Goal: Find contact information: Find contact information

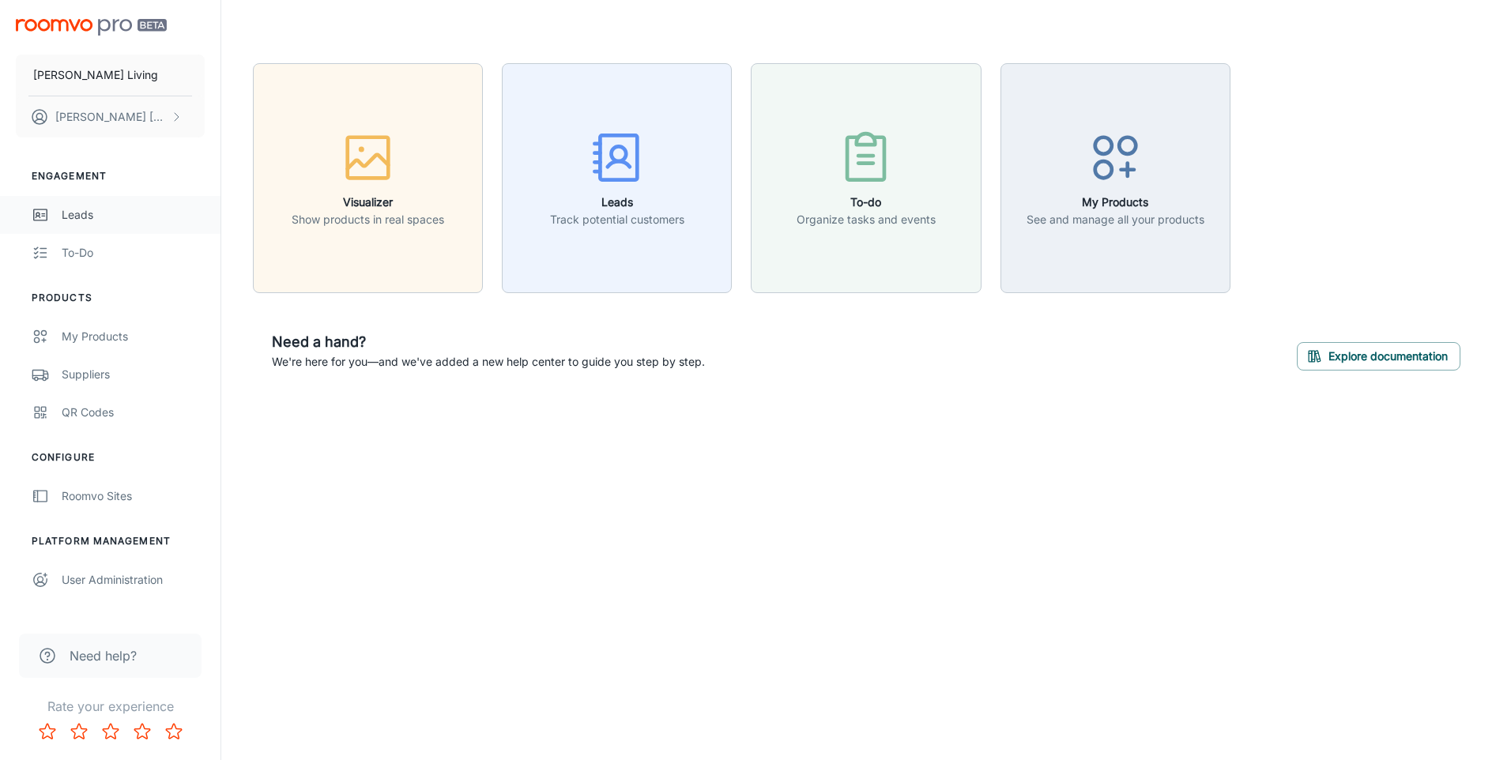
click at [123, 212] on div "Leads" at bounding box center [133, 214] width 143 height 17
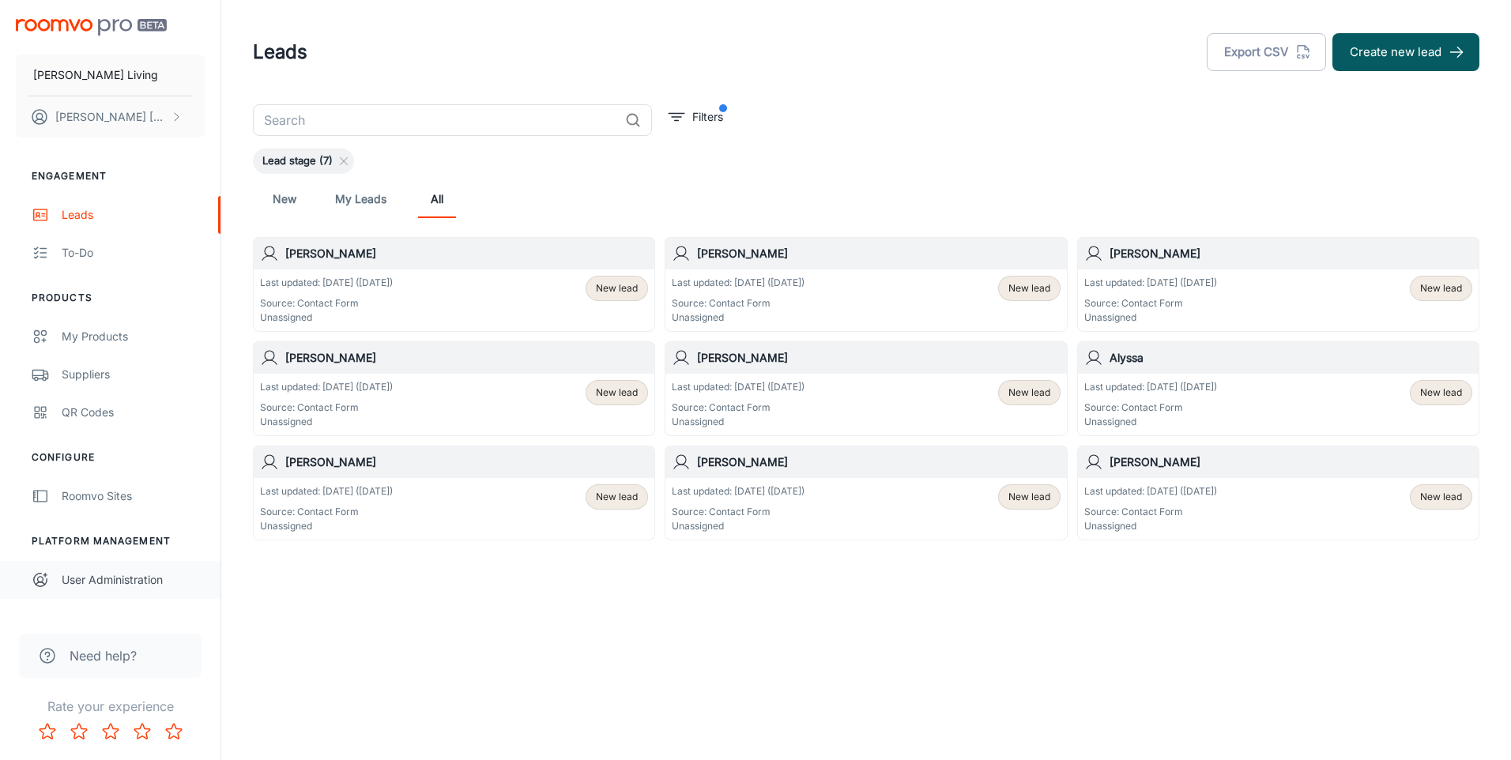
click at [161, 590] on link "User Administration" at bounding box center [110, 580] width 220 height 38
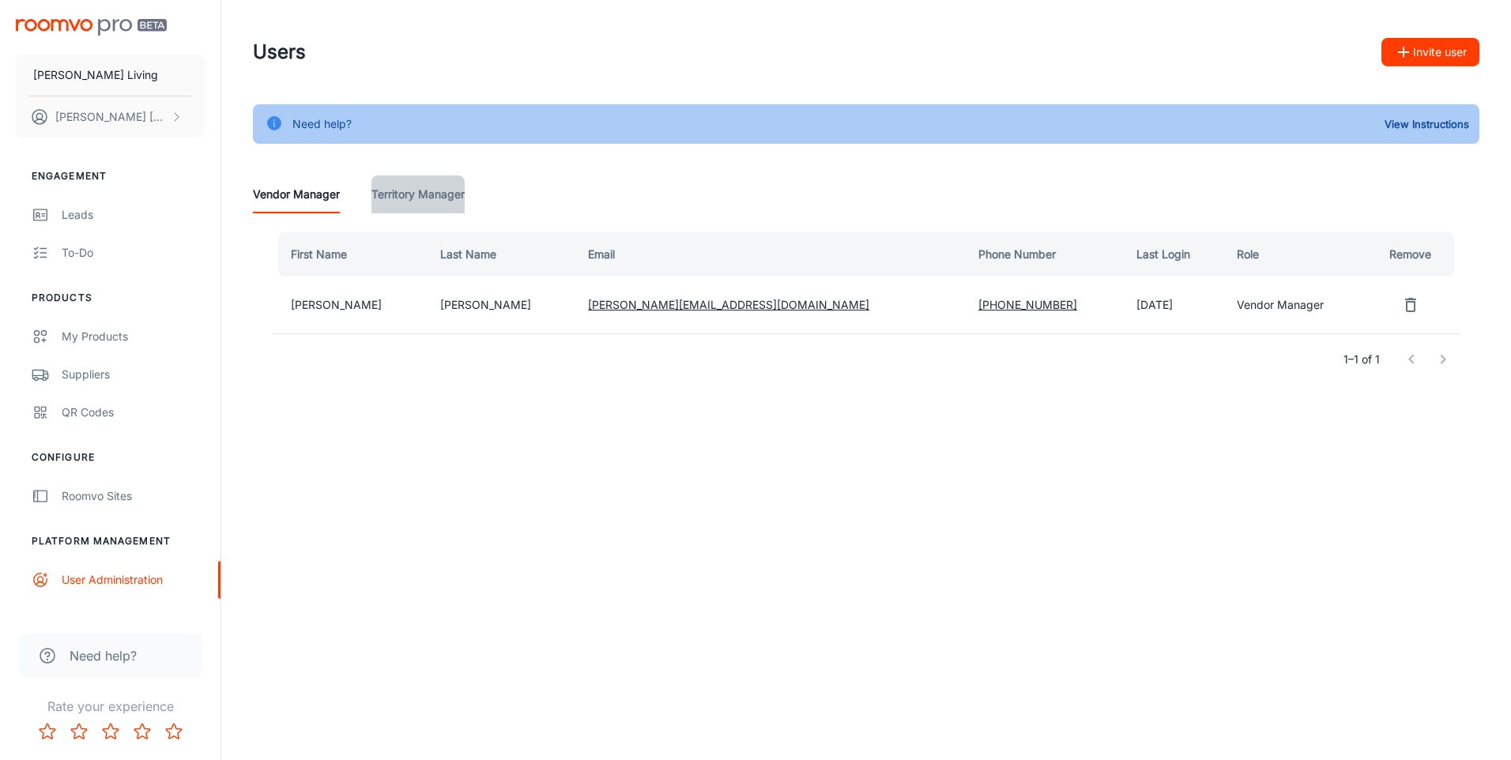
click at [397, 192] on Manager "Territory Manager" at bounding box center [417, 194] width 93 height 38
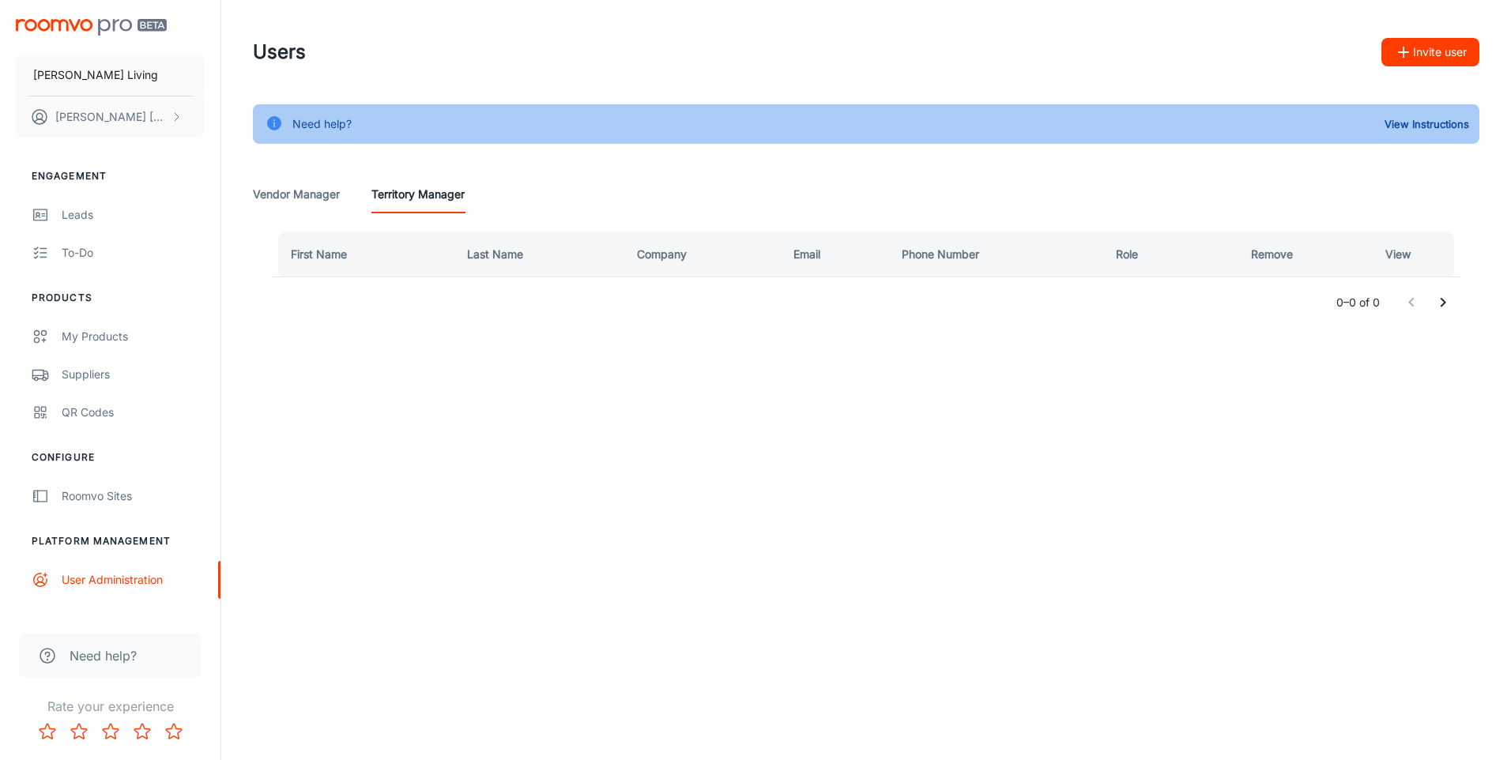
click at [126, 641] on div "Need help?" at bounding box center [110, 656] width 183 height 44
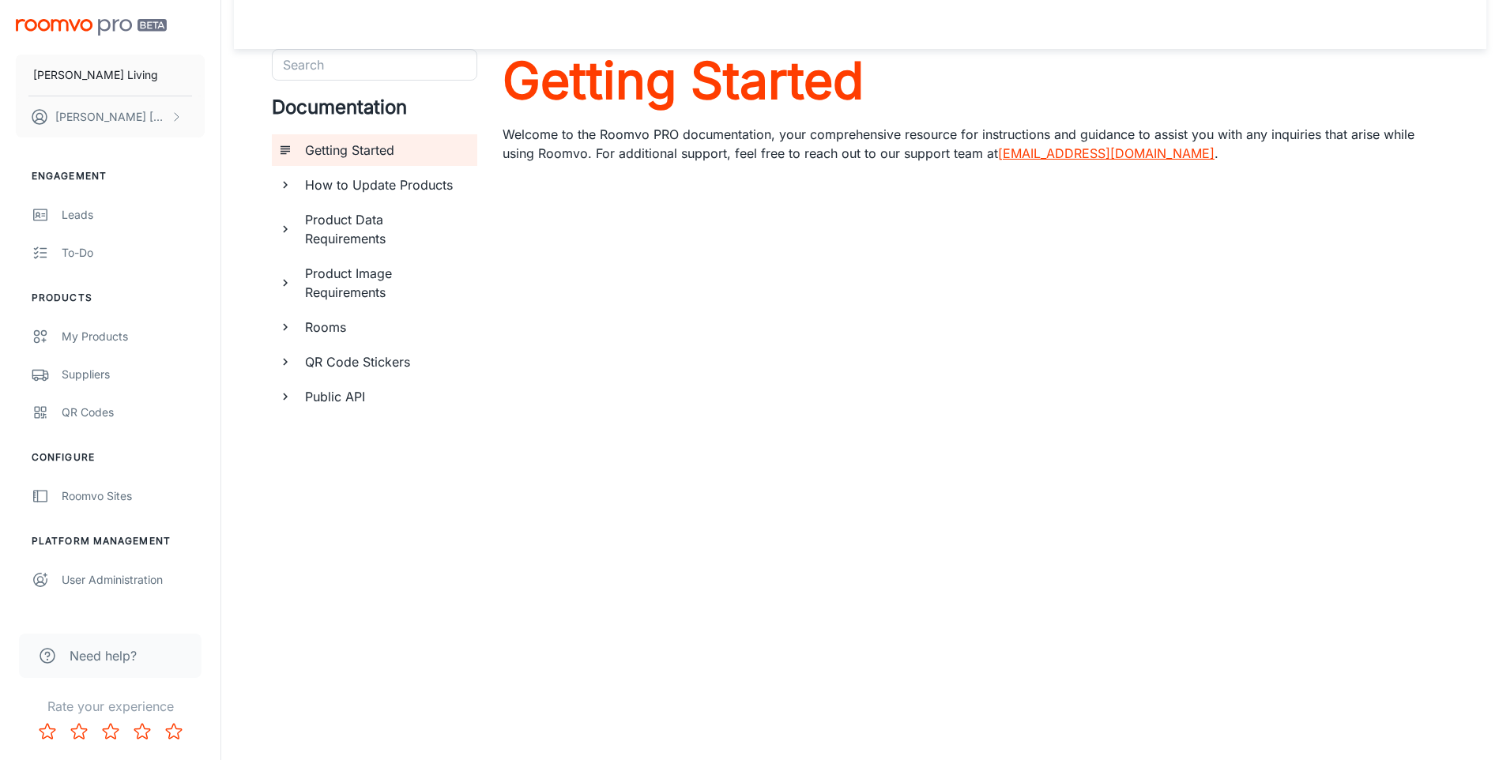
scroll to position [18, 0]
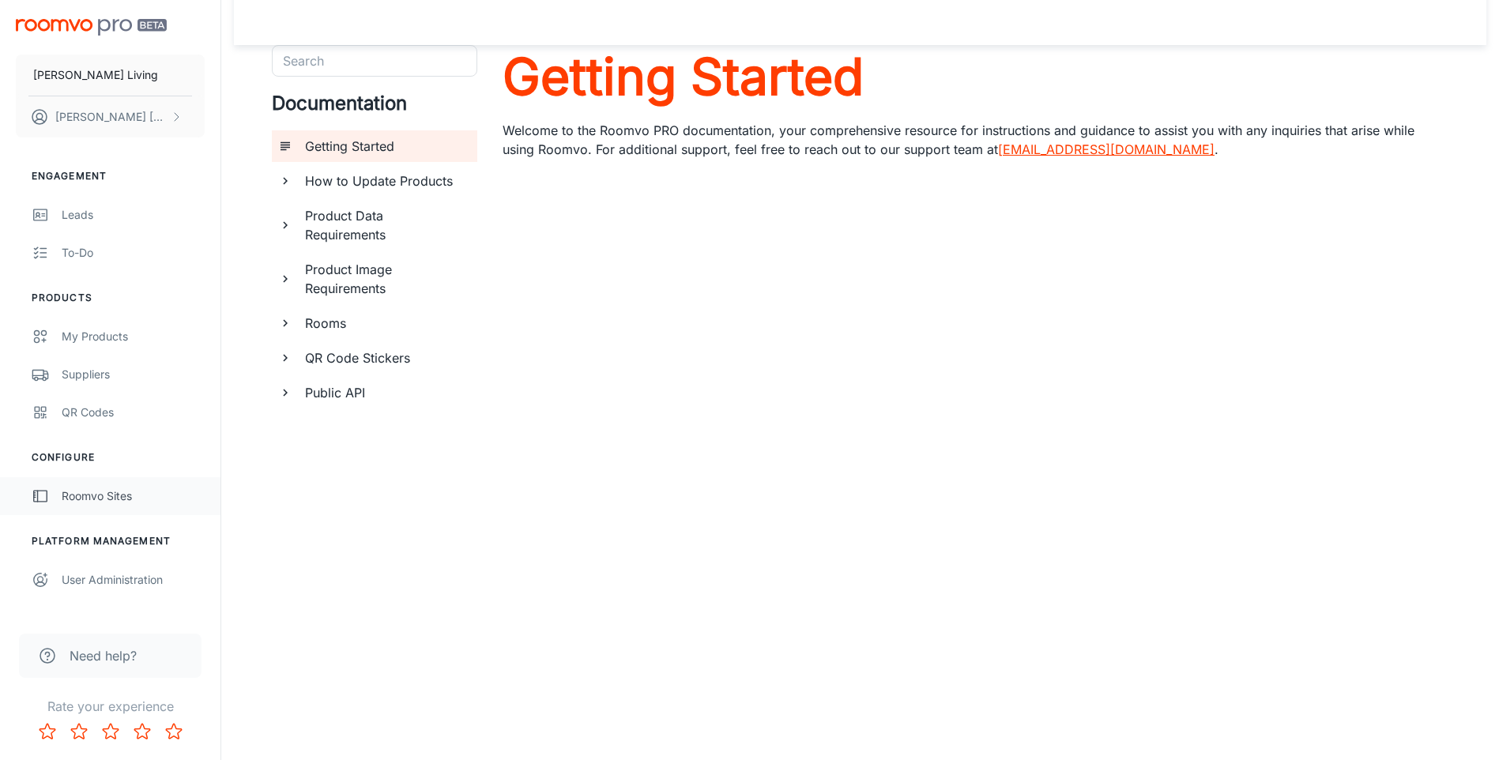
click at [106, 498] on div "Roomvo Sites" at bounding box center [133, 496] width 143 height 17
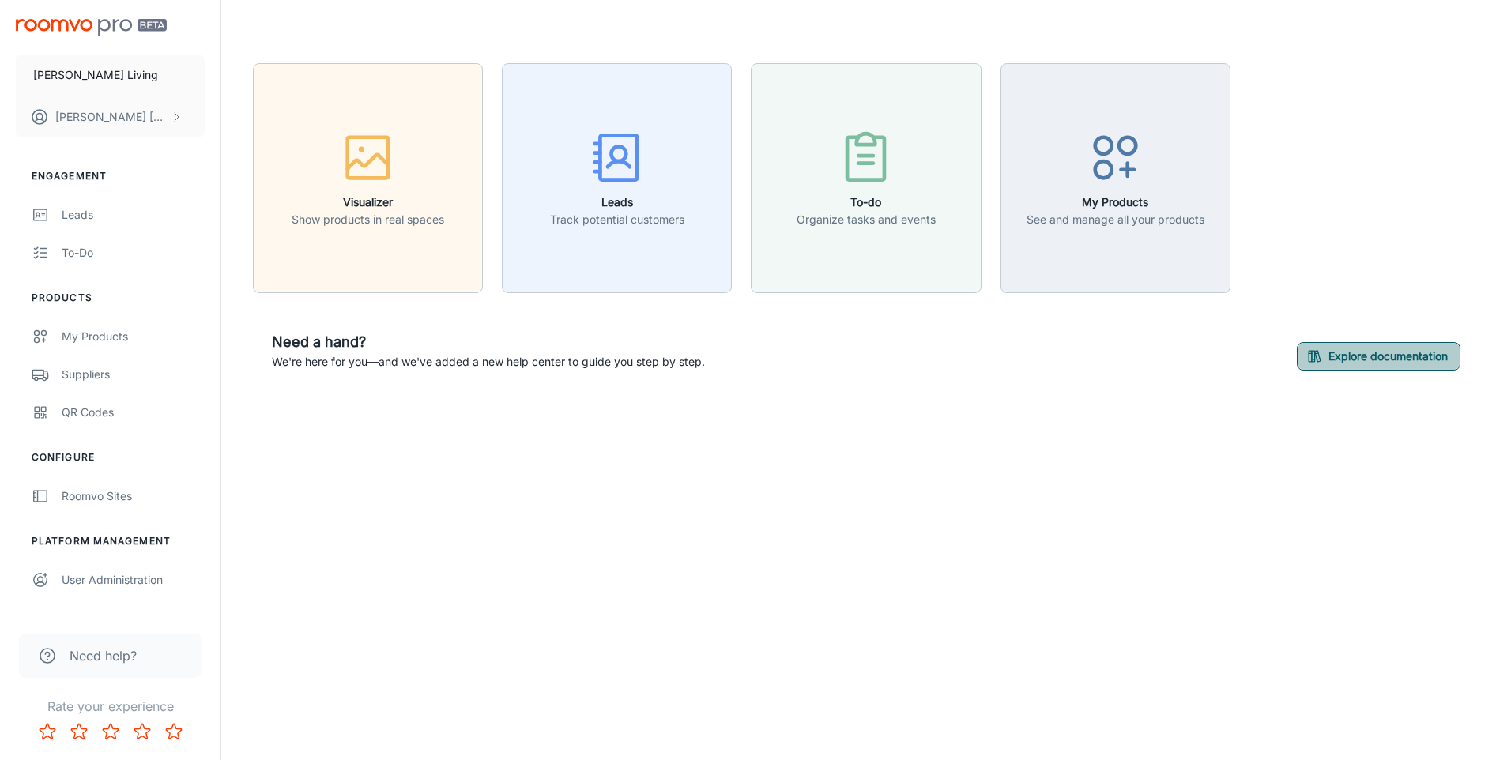
click at [1400, 369] on button "Explore documentation" at bounding box center [1379, 356] width 164 height 28
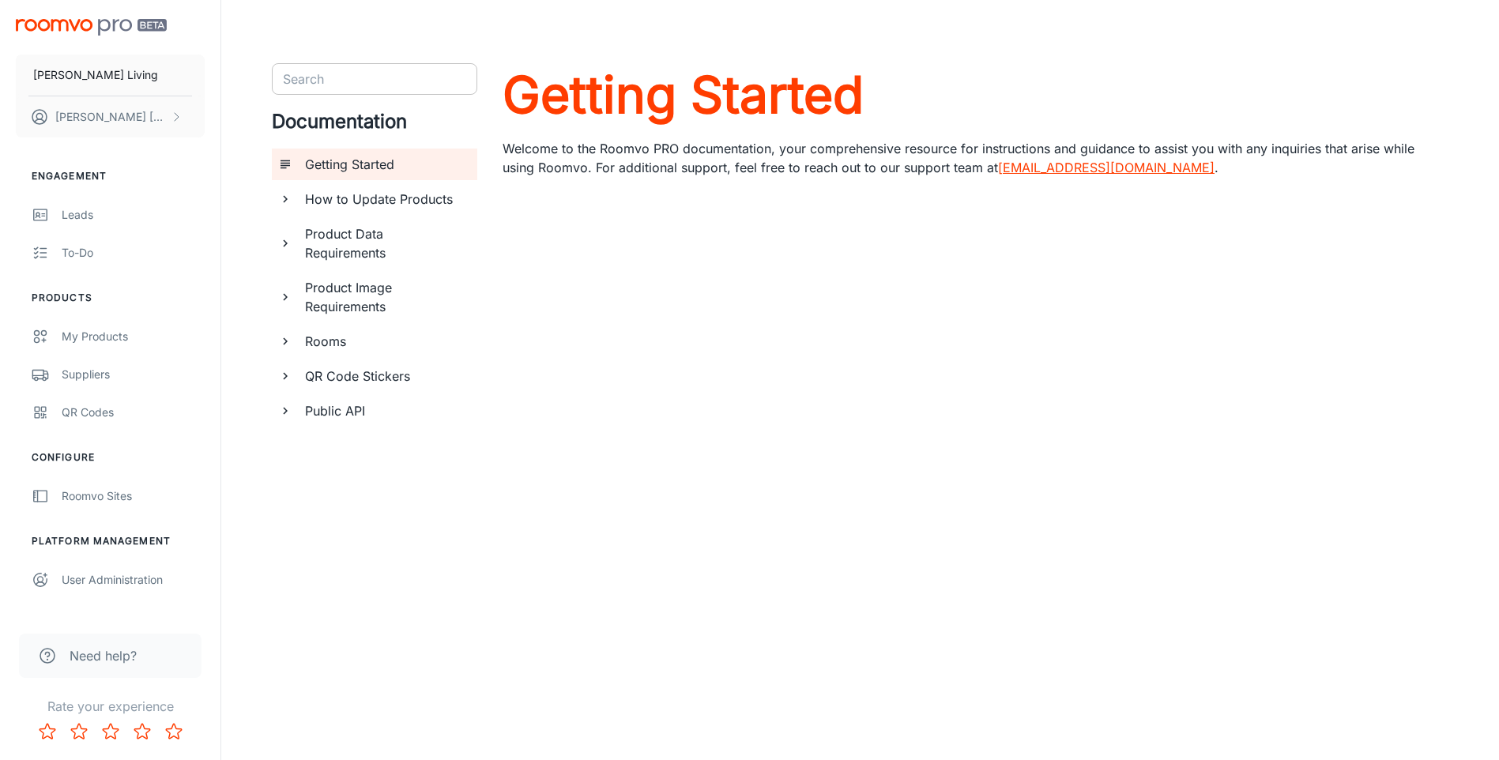
click at [359, 82] on input "Search" at bounding box center [362, 79] width 170 height 22
type input "invoices"
click at [359, 82] on input "invoices" at bounding box center [362, 79] width 170 height 22
click at [160, 119] on button "[PERSON_NAME]" at bounding box center [110, 116] width 189 height 41
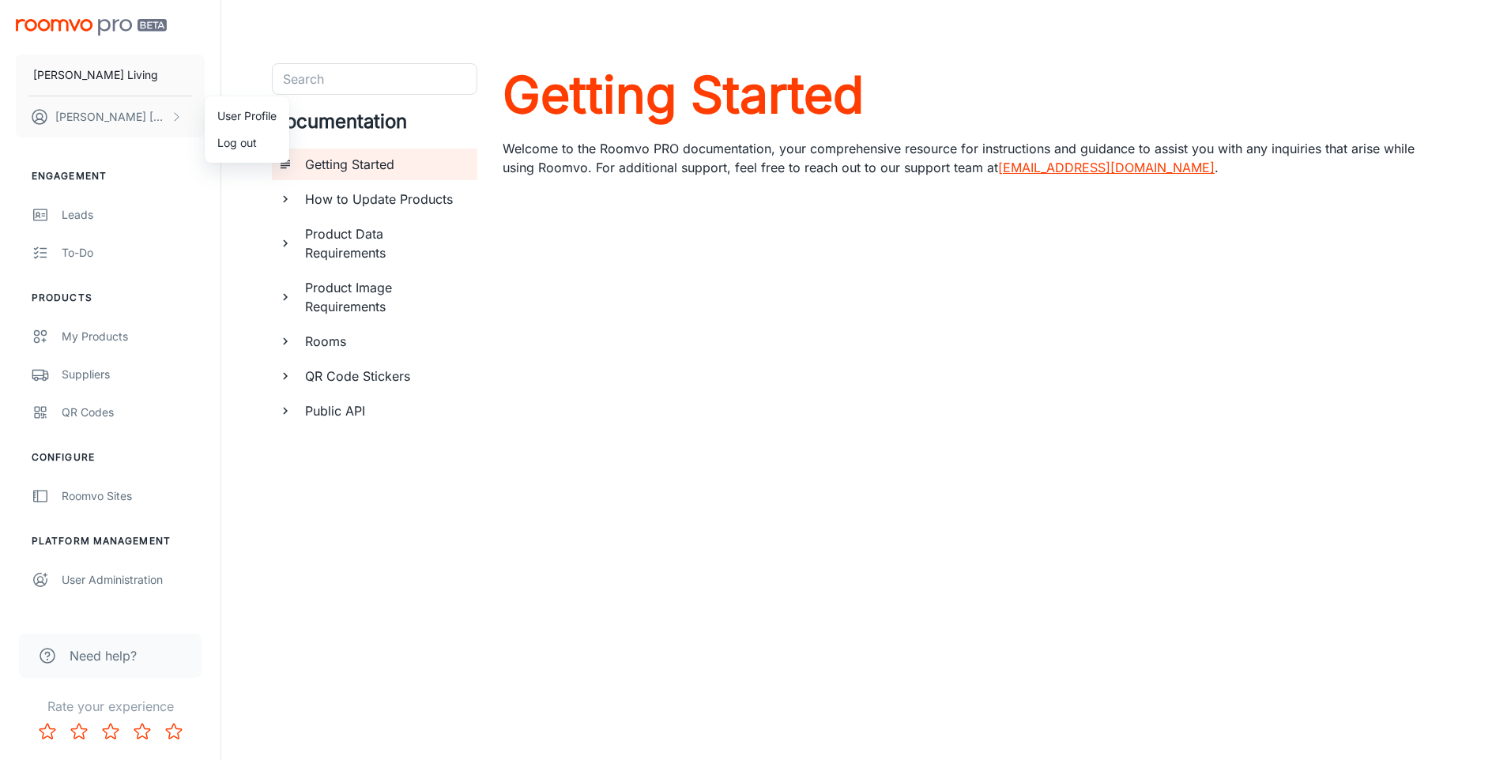
click at [264, 111] on li "User Profile" at bounding box center [247, 116] width 85 height 27
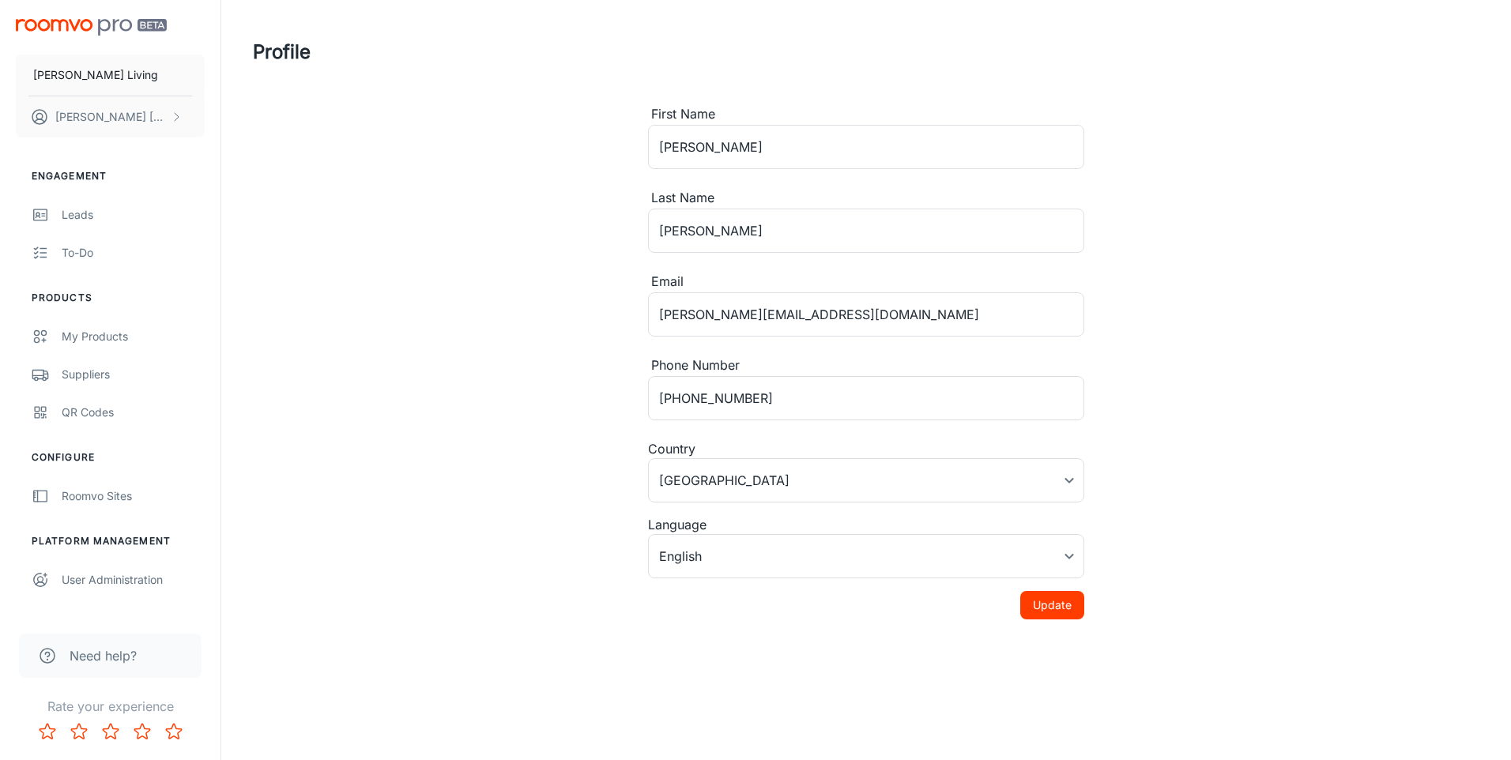
click at [57, 671] on div "Need help?" at bounding box center [110, 656] width 183 height 44
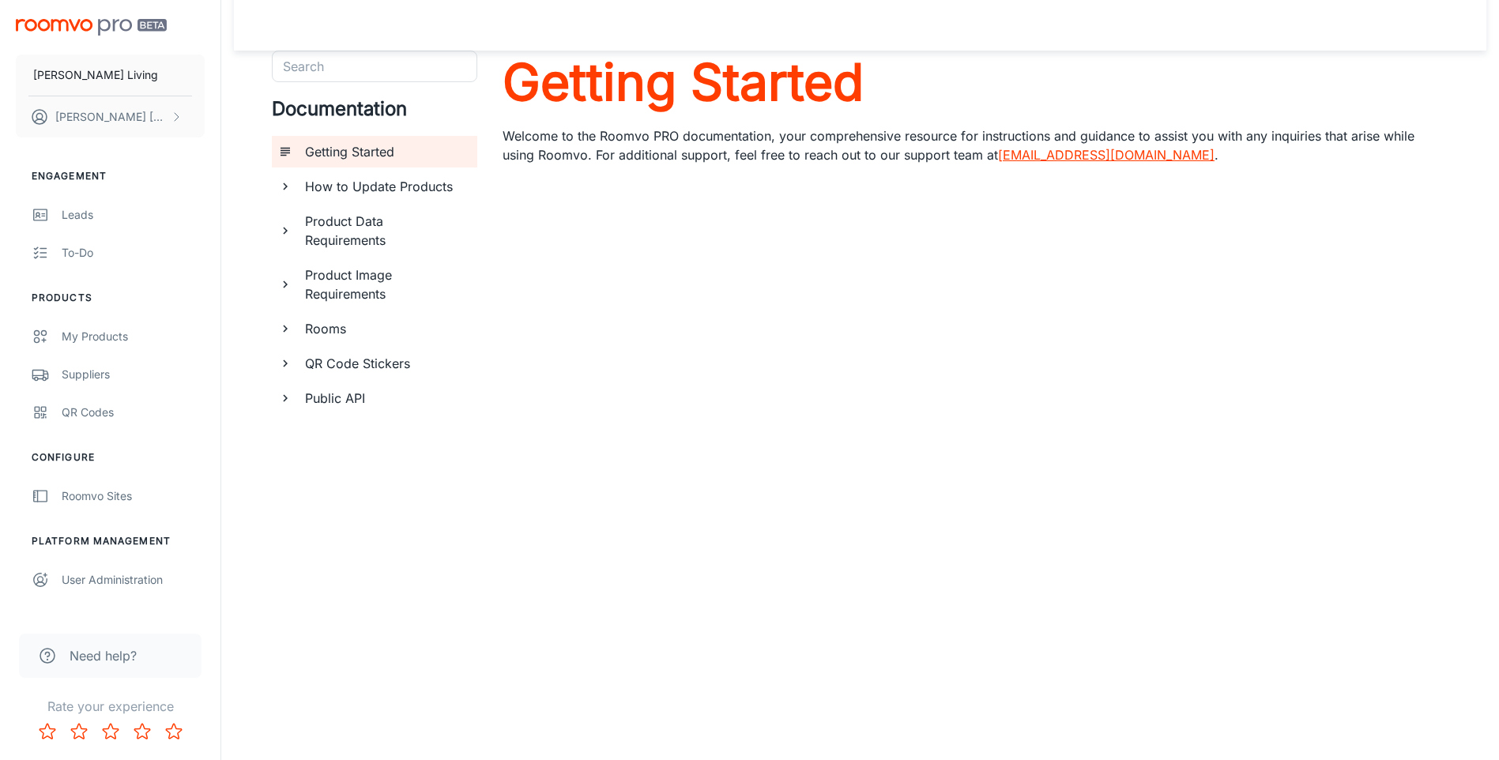
scroll to position [18, 0]
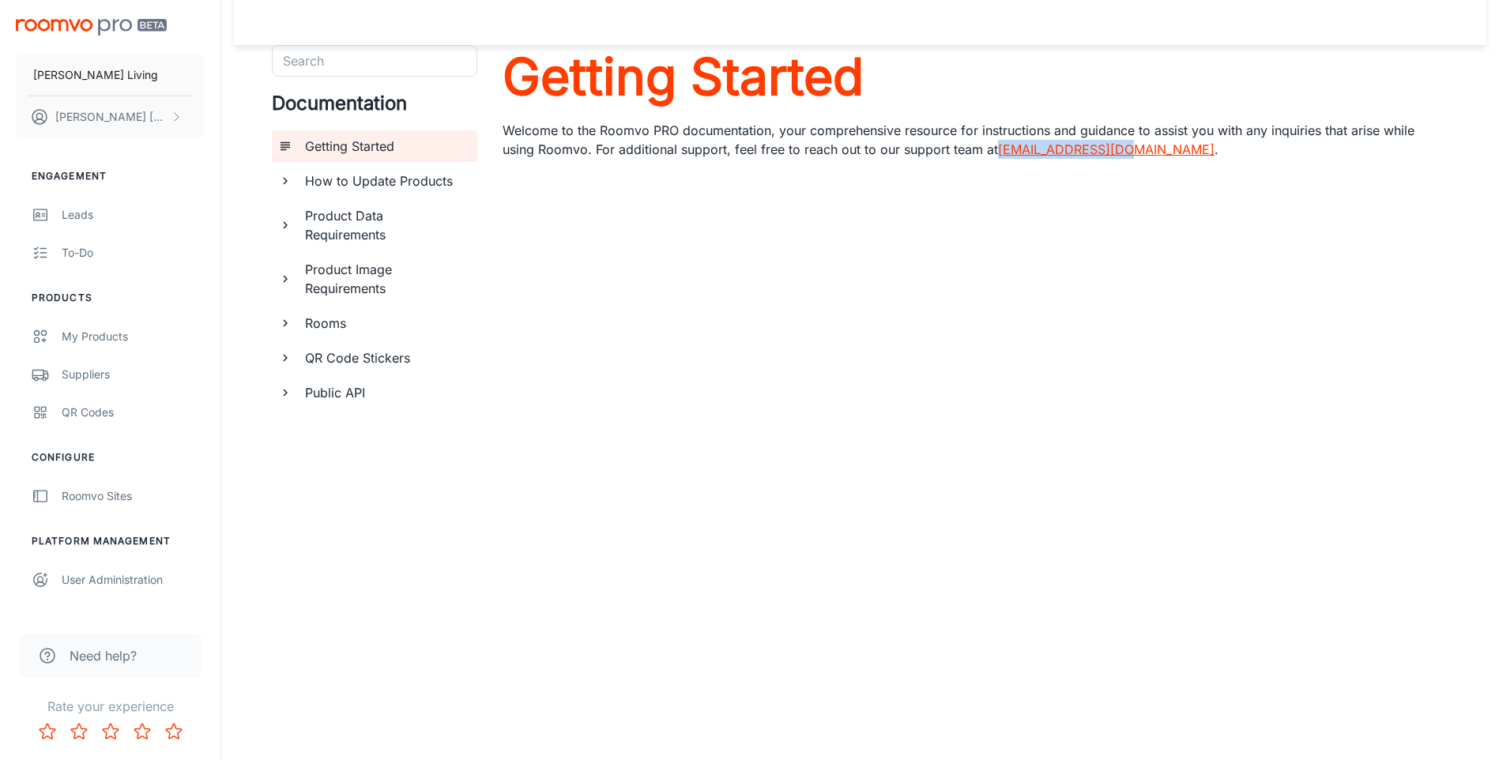
drag, startPoint x: 1130, startPoint y: 145, endPoint x: 1000, endPoint y: 153, distance: 130.6
click at [1000, 153] on p "Welcome to the Roomvo PRO documentation, your comprehensive resource for instru…" at bounding box center [976, 140] width 946 height 38
copy link "[EMAIL_ADDRESS][DOMAIN_NAME]"
